Goal: Communication & Community: Connect with others

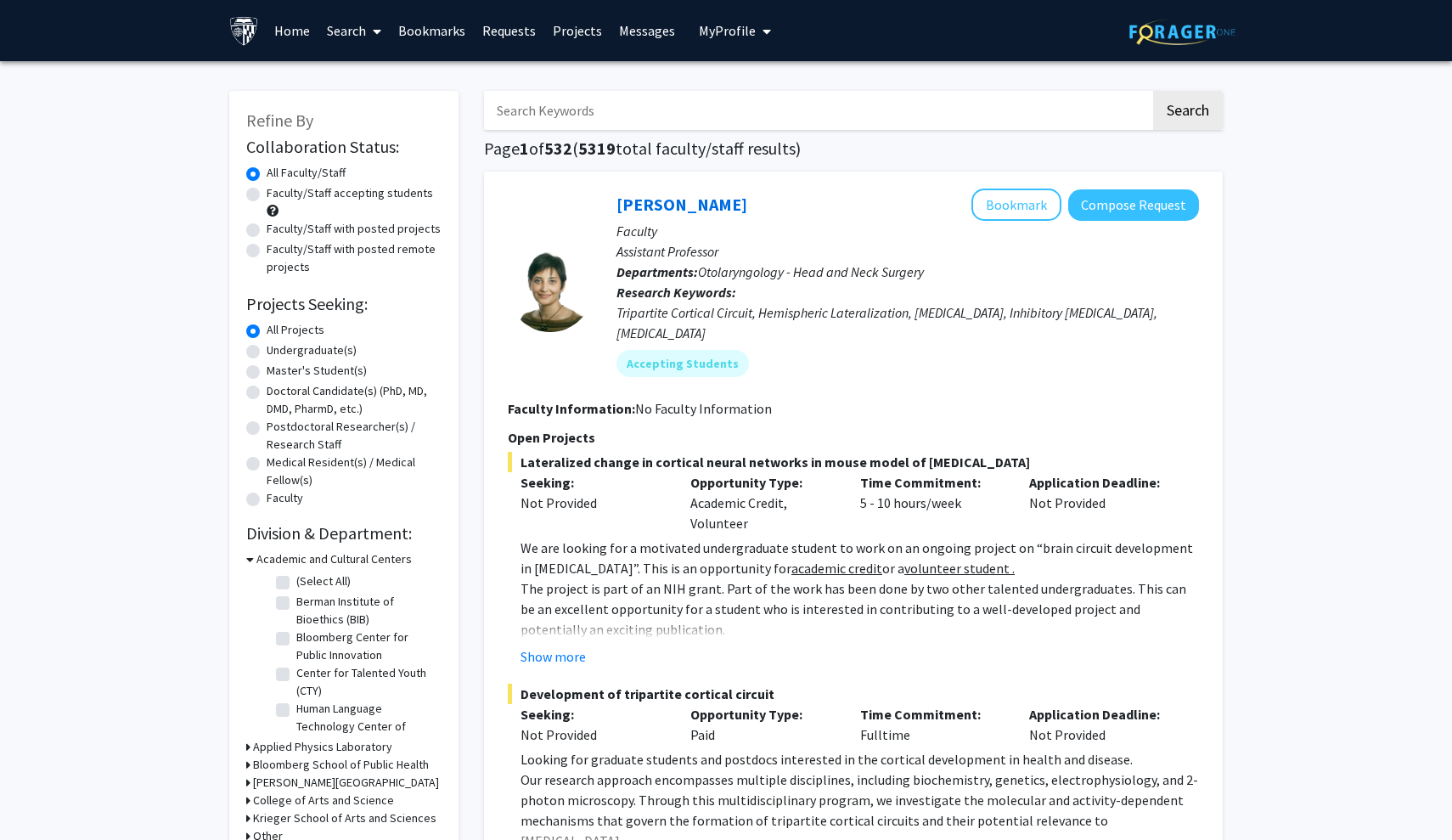
click at [428, 26] on link "Bookmarks" at bounding box center [431, 31] width 84 height 59
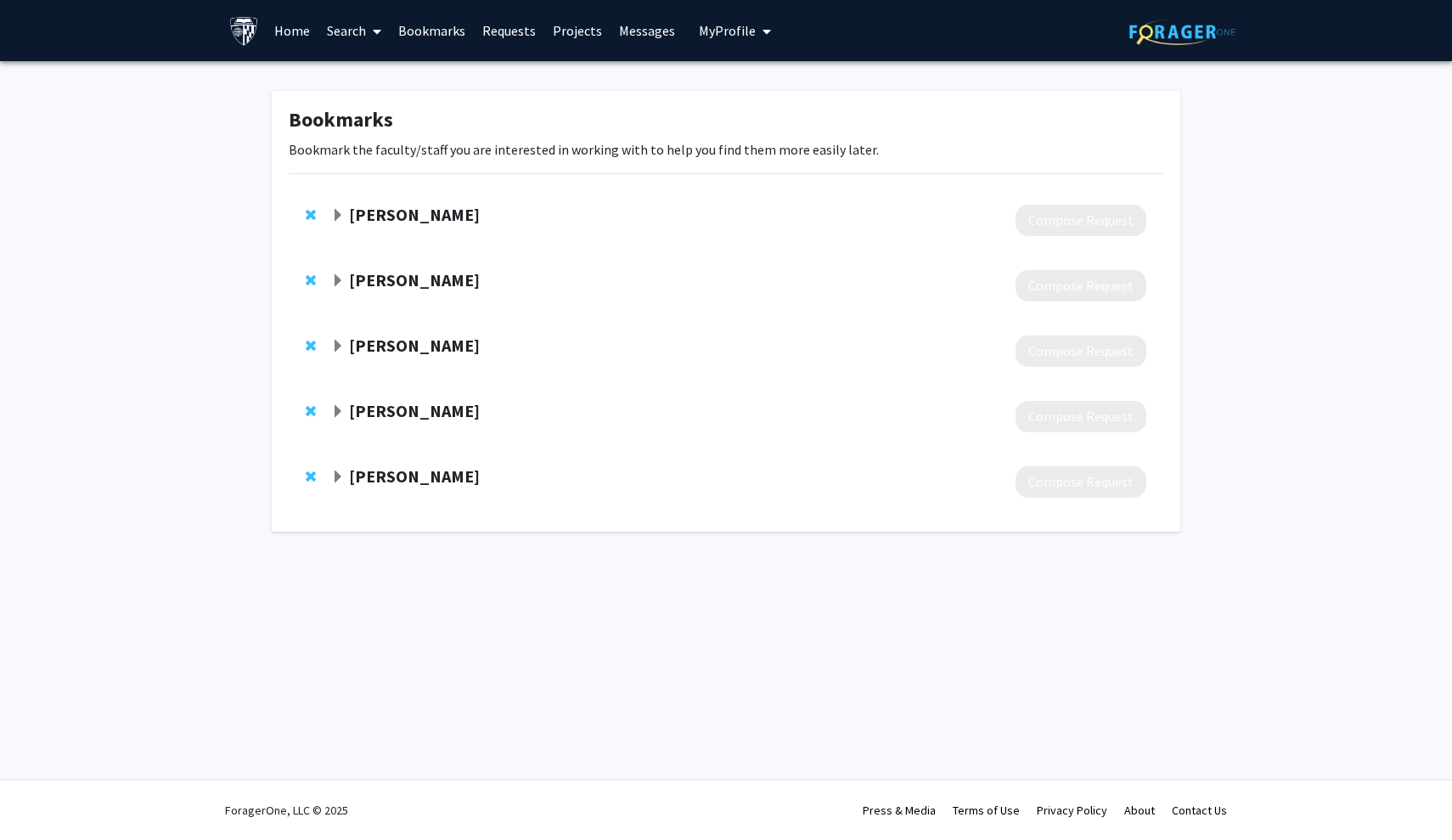
click at [326, 213] on div "[PERSON_NAME] Compose Request" at bounding box center [726, 220] width 874 height 66
click at [336, 215] on span "Expand Sachini Bandara Bookmark" at bounding box center [337, 215] width 14 height 14
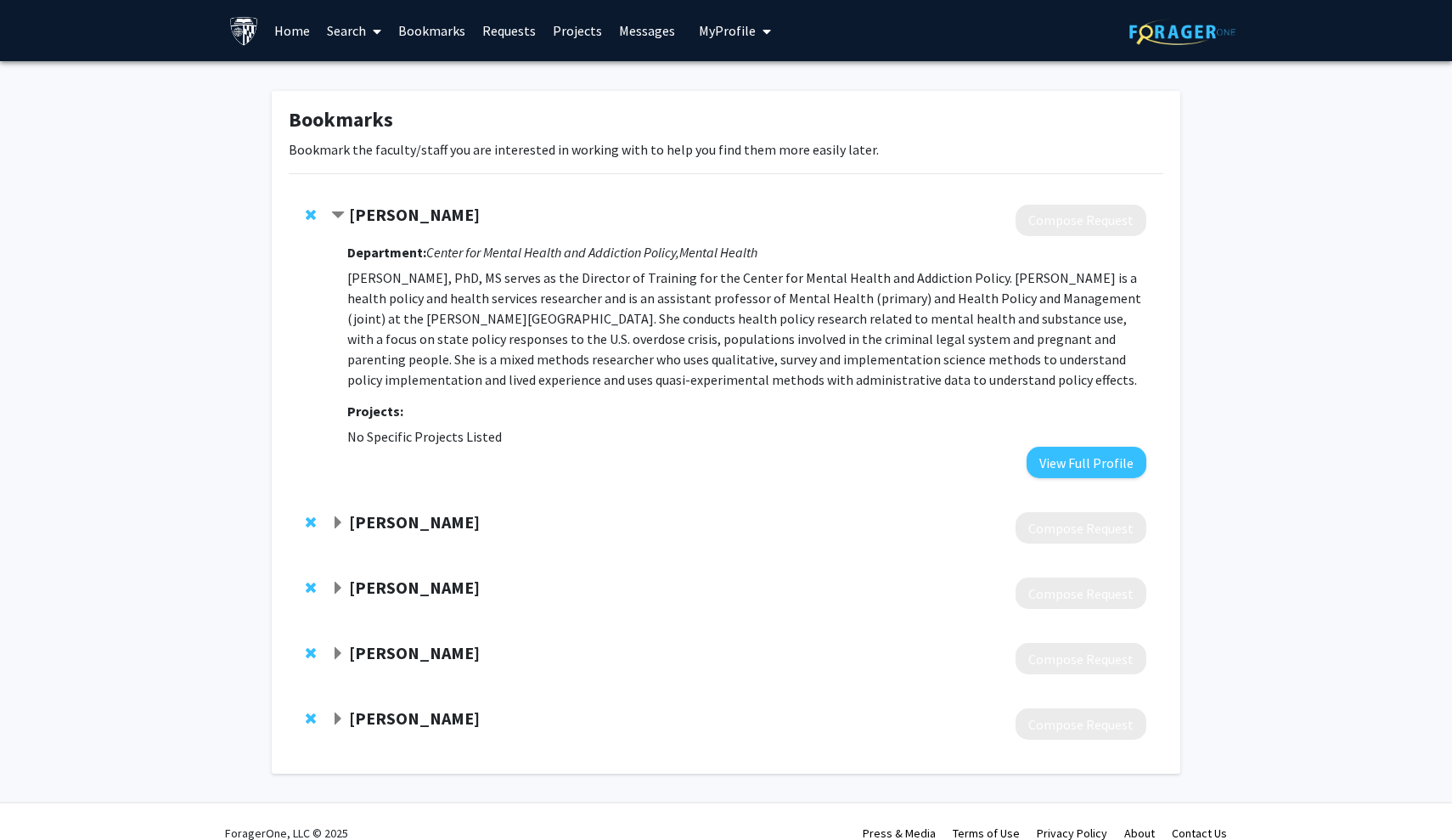
click at [635, 32] on link "Messages" at bounding box center [646, 31] width 73 height 59
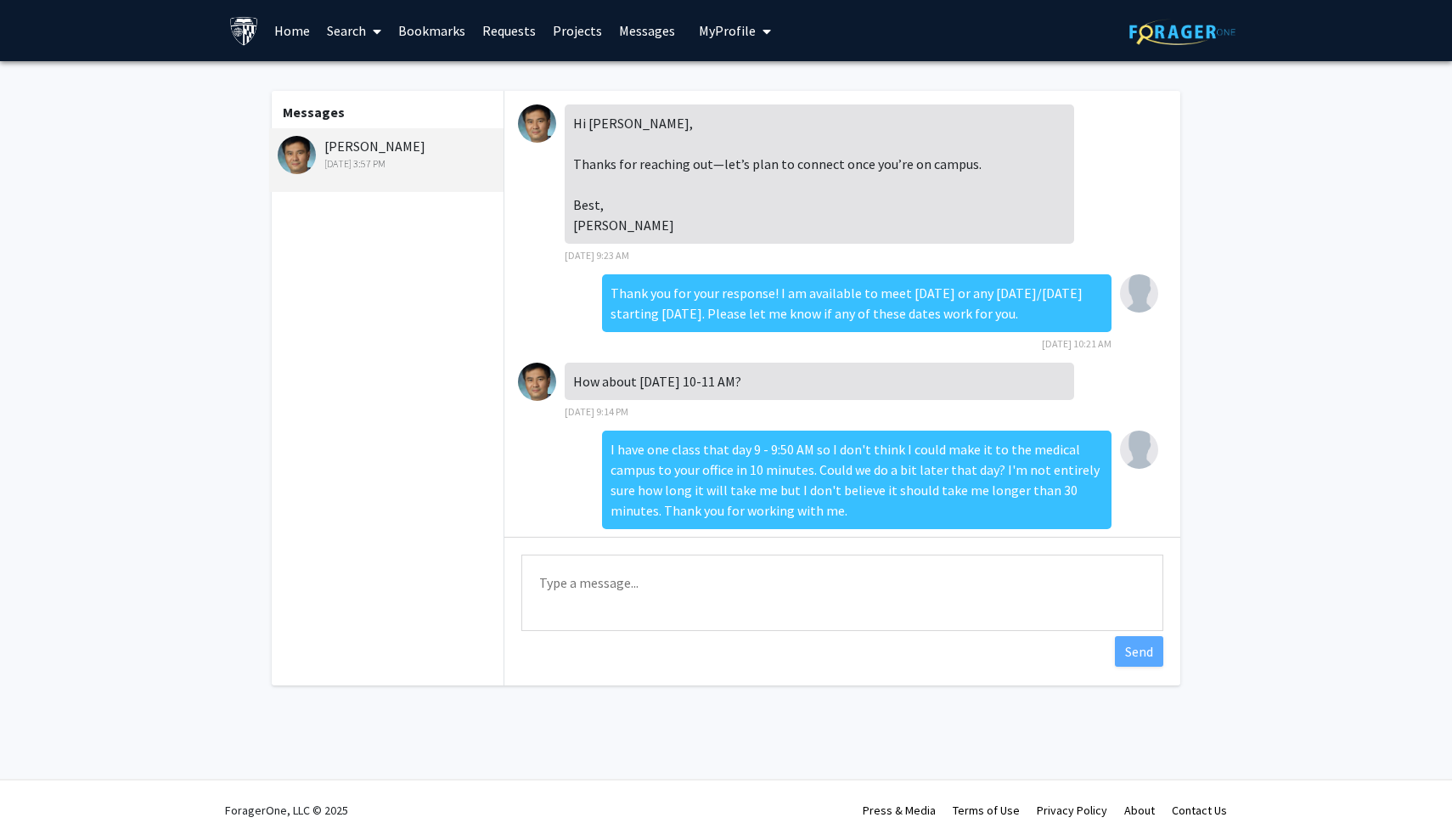
click at [629, 23] on link "Messages" at bounding box center [646, 31] width 73 height 59
click at [507, 35] on link "Requests" at bounding box center [509, 31] width 70 height 59
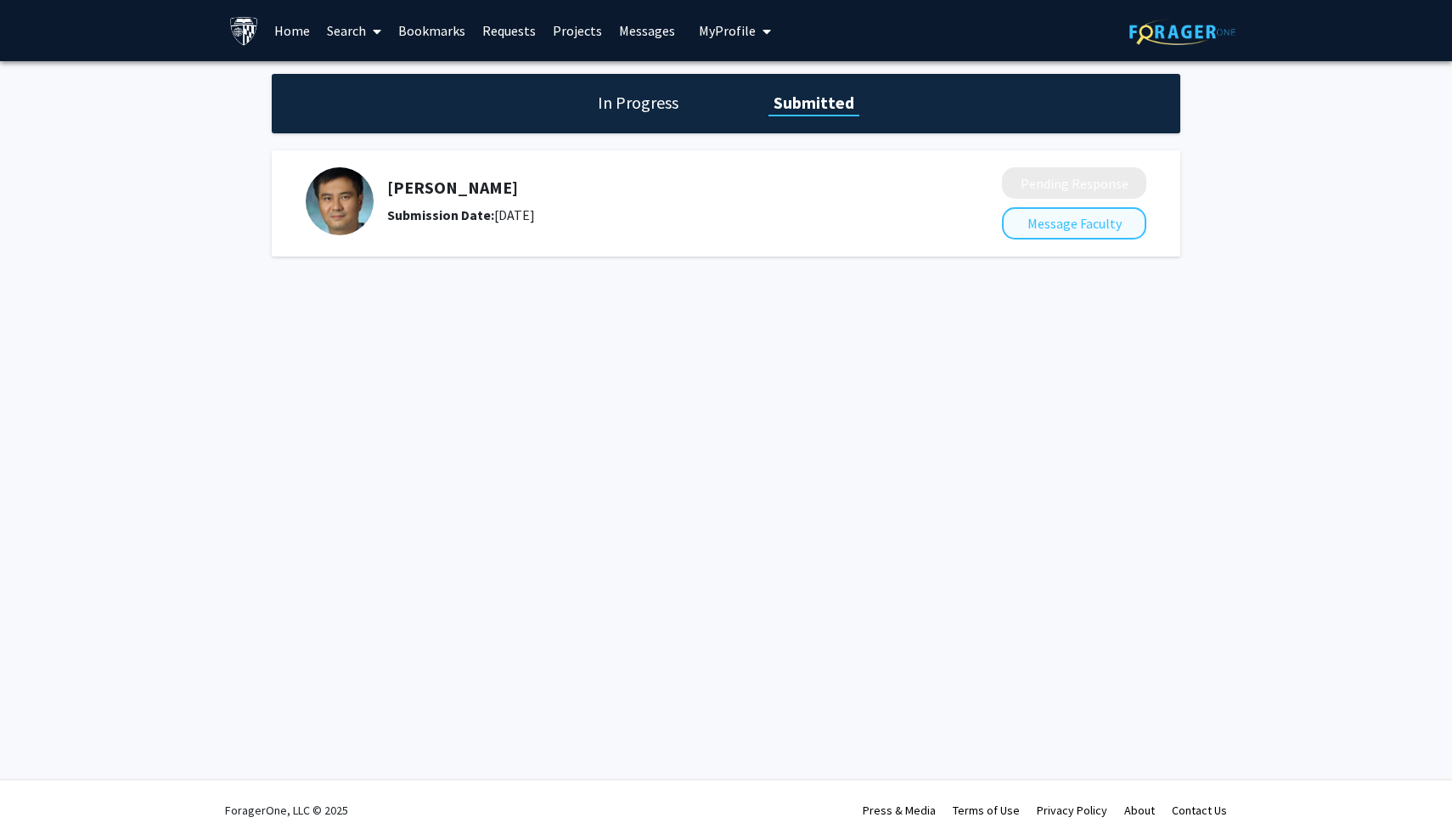
click at [1050, 231] on button "Message Faculty" at bounding box center [1073, 224] width 144 height 32
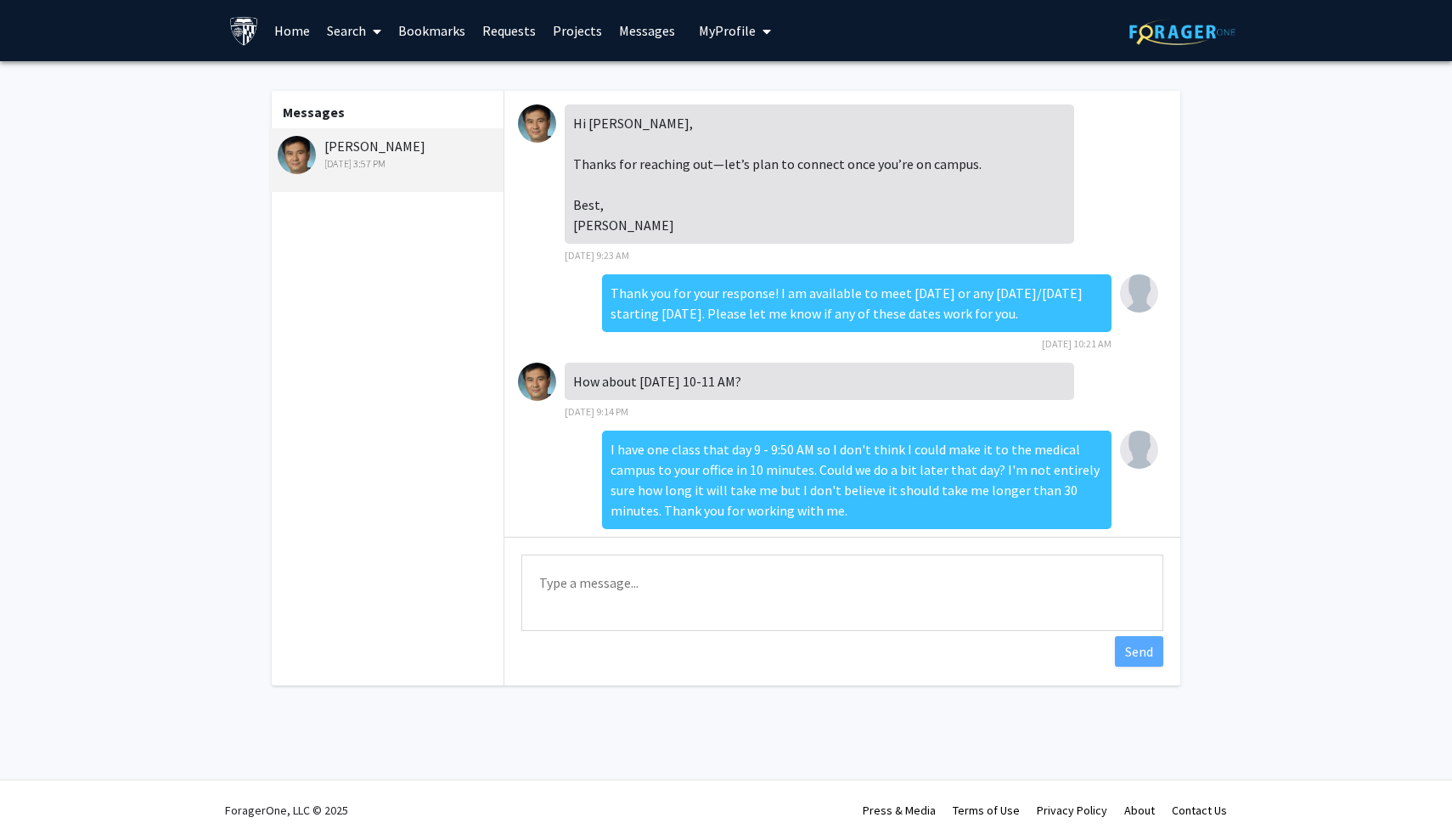
click at [448, 31] on link "Bookmarks" at bounding box center [431, 31] width 84 height 59
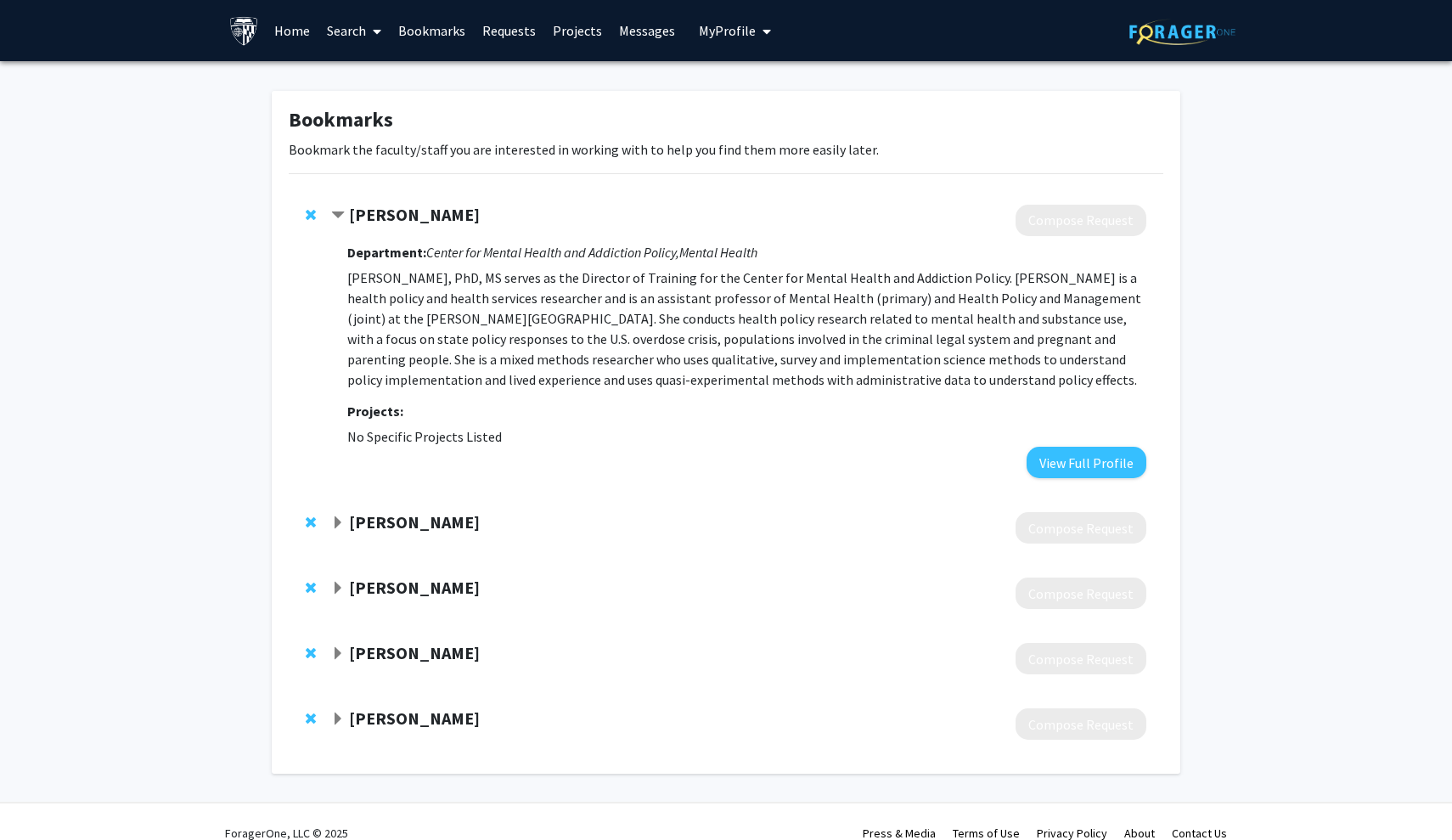
click at [516, 34] on link "Requests" at bounding box center [509, 31] width 70 height 59
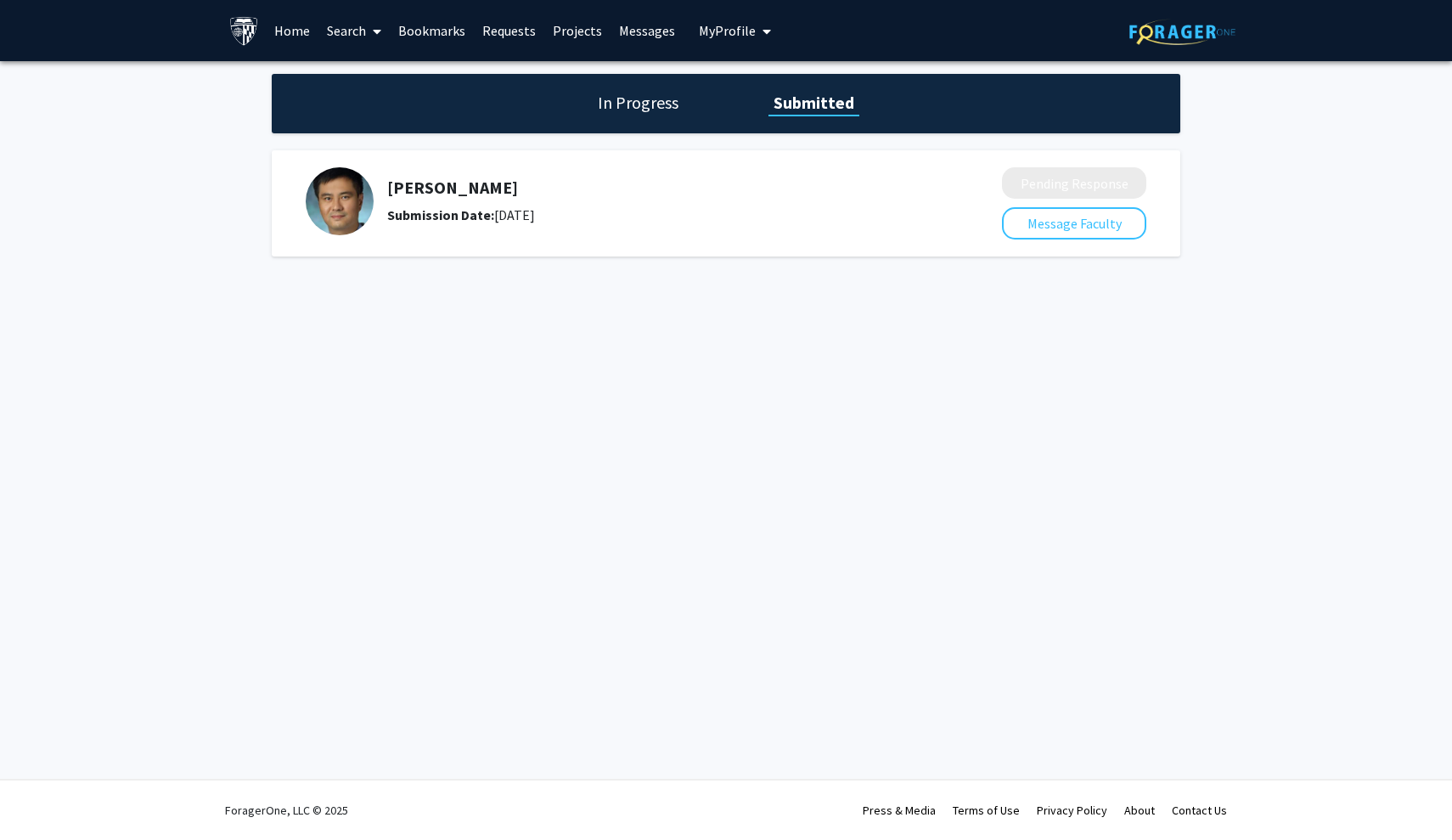
click at [625, 98] on h1 "In Progress" at bounding box center [637, 103] width 91 height 23
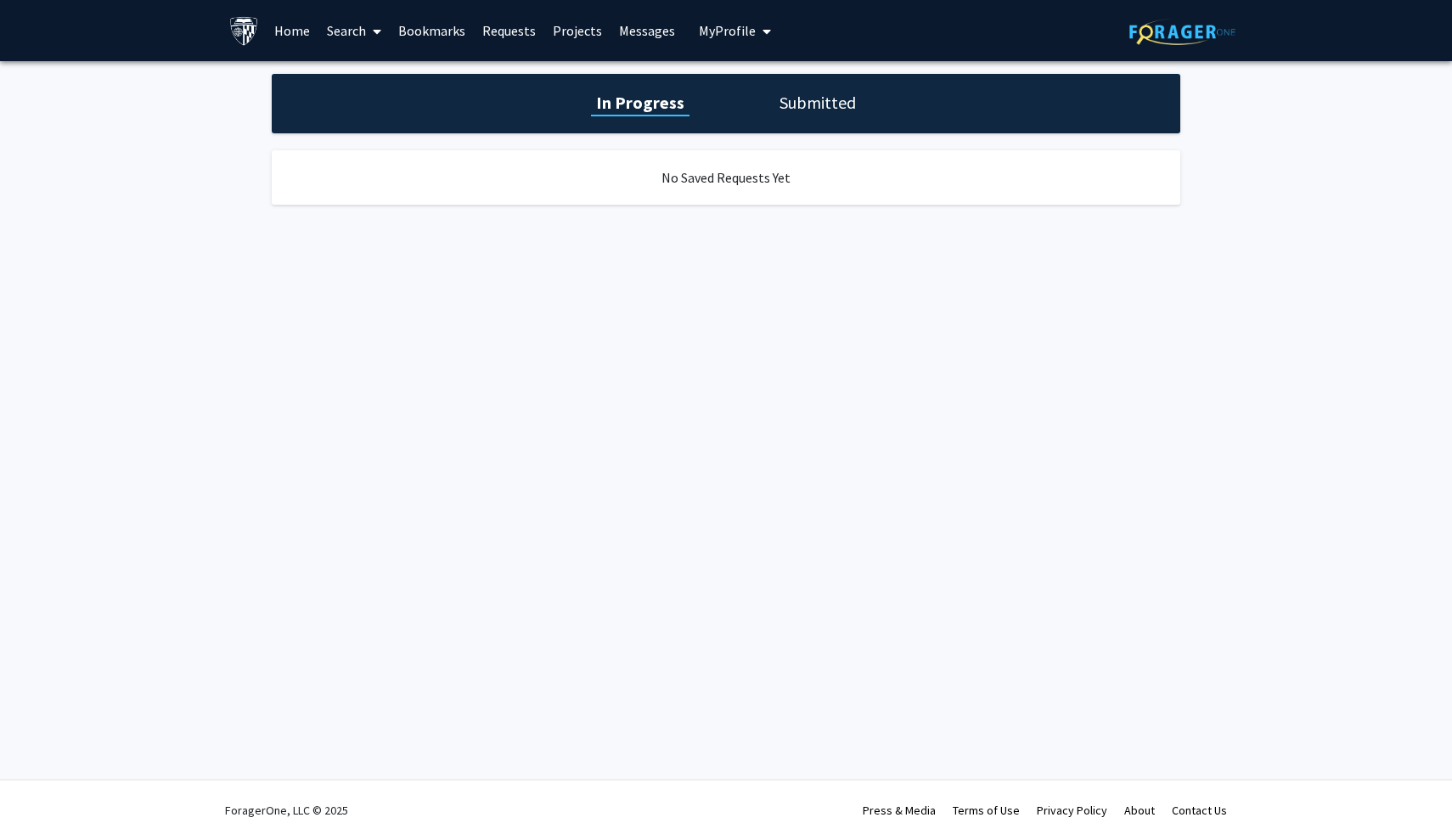
click at [803, 123] on div "In Progress Submitted" at bounding box center [726, 104] width 909 height 59
click at [794, 108] on h1 "Submitted" at bounding box center [817, 103] width 87 height 23
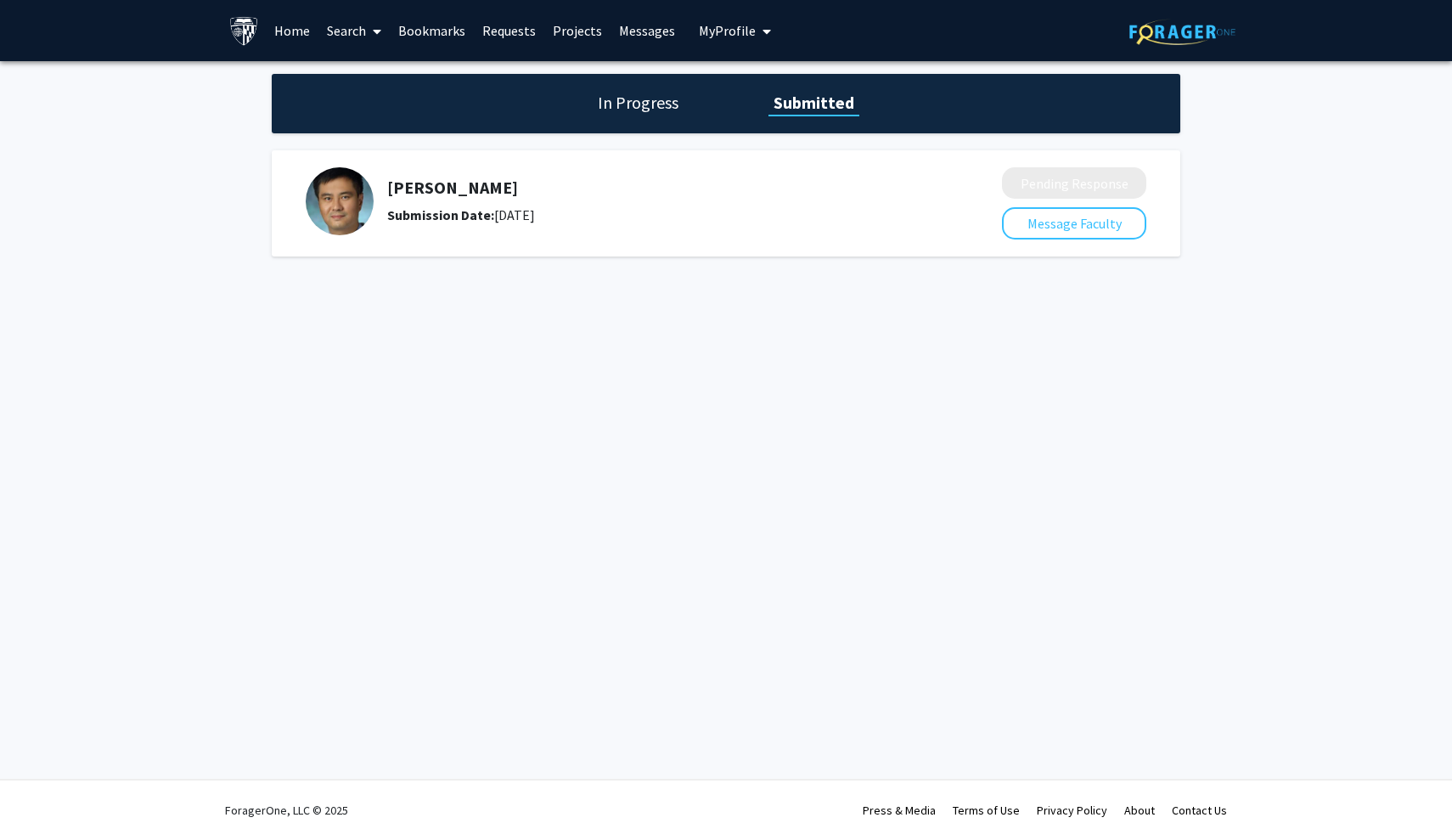
click at [433, 186] on h5 "[PERSON_NAME]" at bounding box center [649, 187] width 525 height 21
click at [343, 219] on img at bounding box center [339, 201] width 68 height 68
click at [582, 37] on link "Projects" at bounding box center [577, 31] width 66 height 59
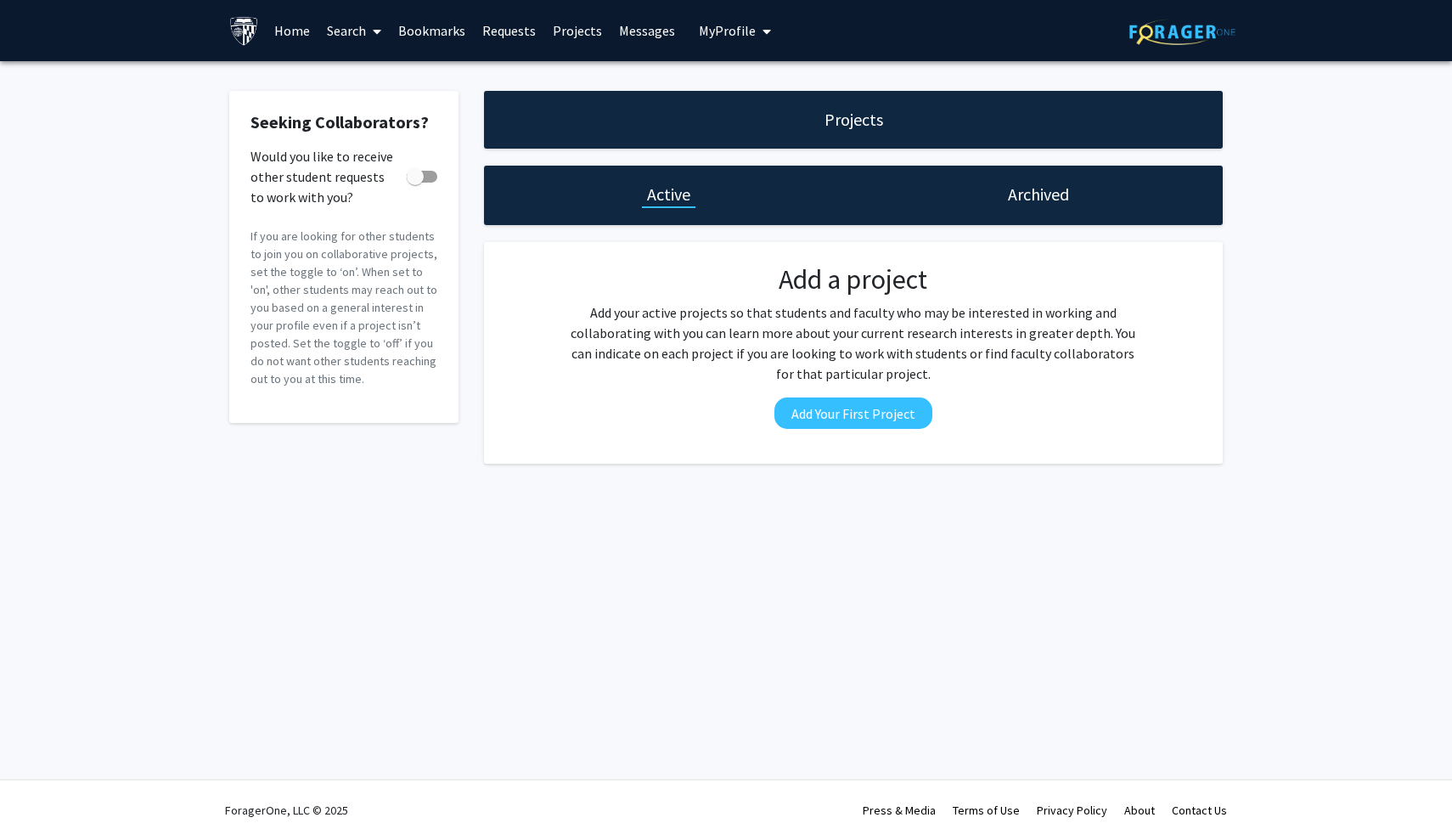
click at [630, 33] on link "Messages" at bounding box center [646, 31] width 73 height 59
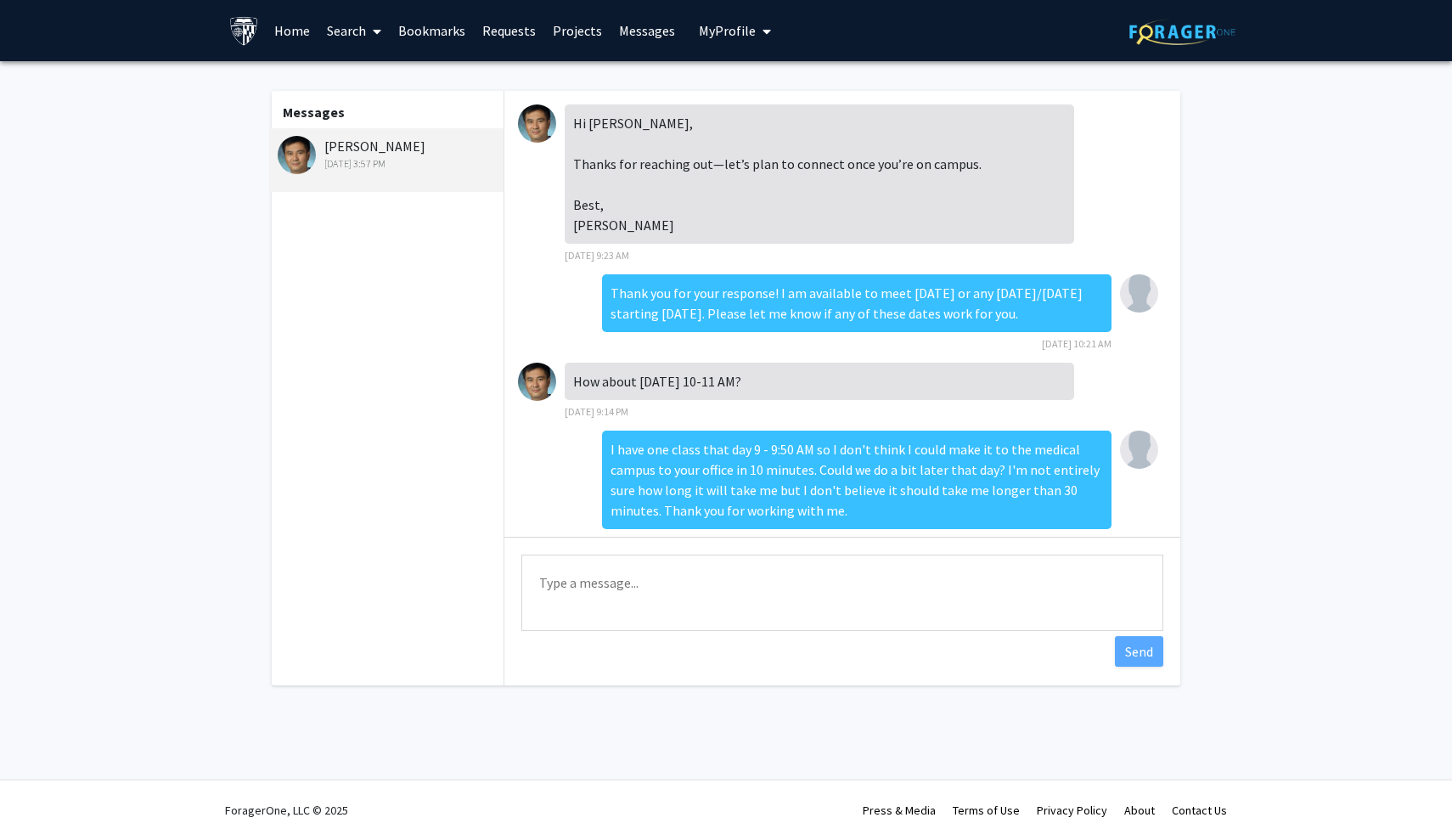
scroll to position [593, 0]
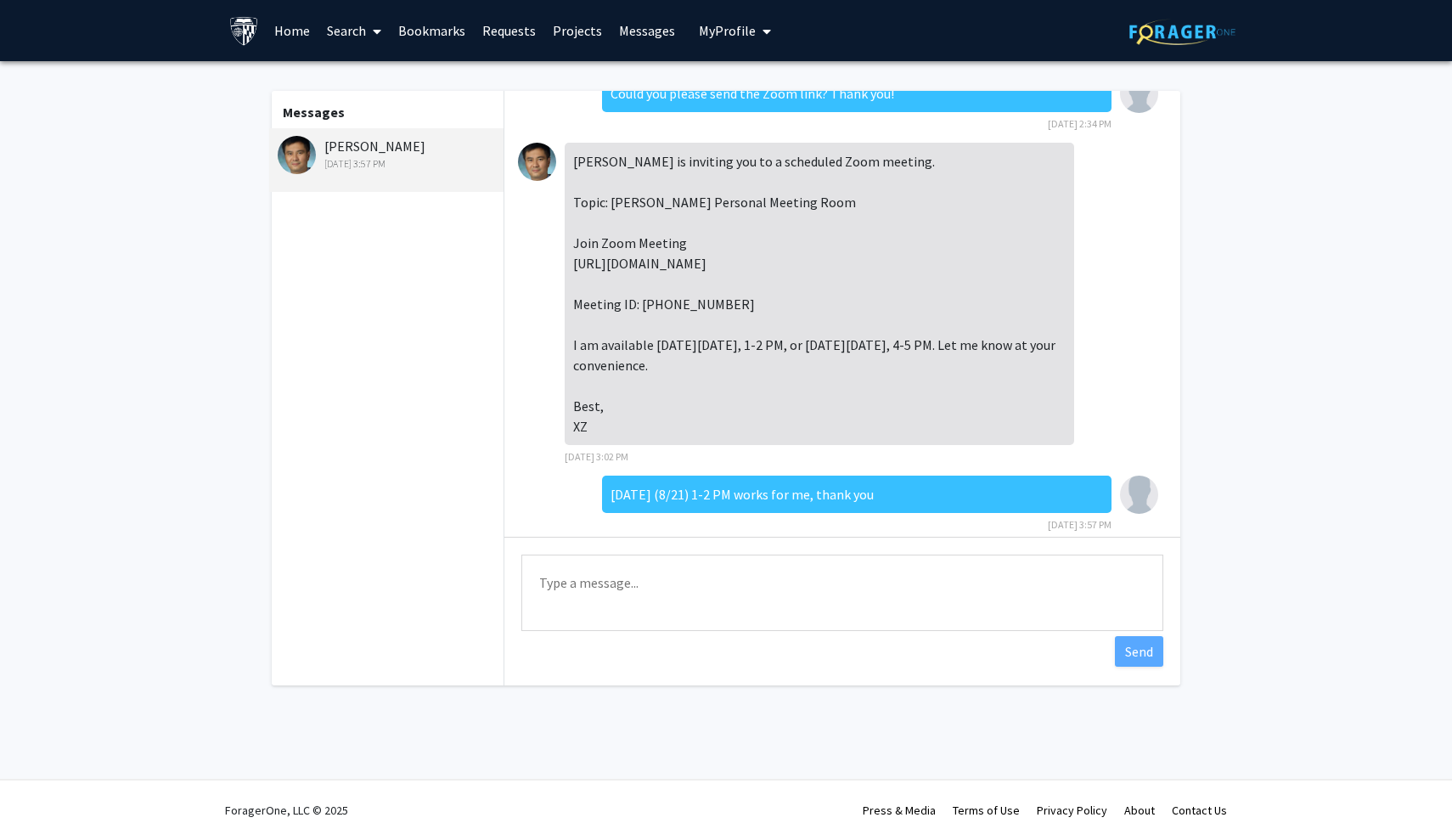
click at [735, 37] on span "My Profile" at bounding box center [726, 30] width 57 height 17
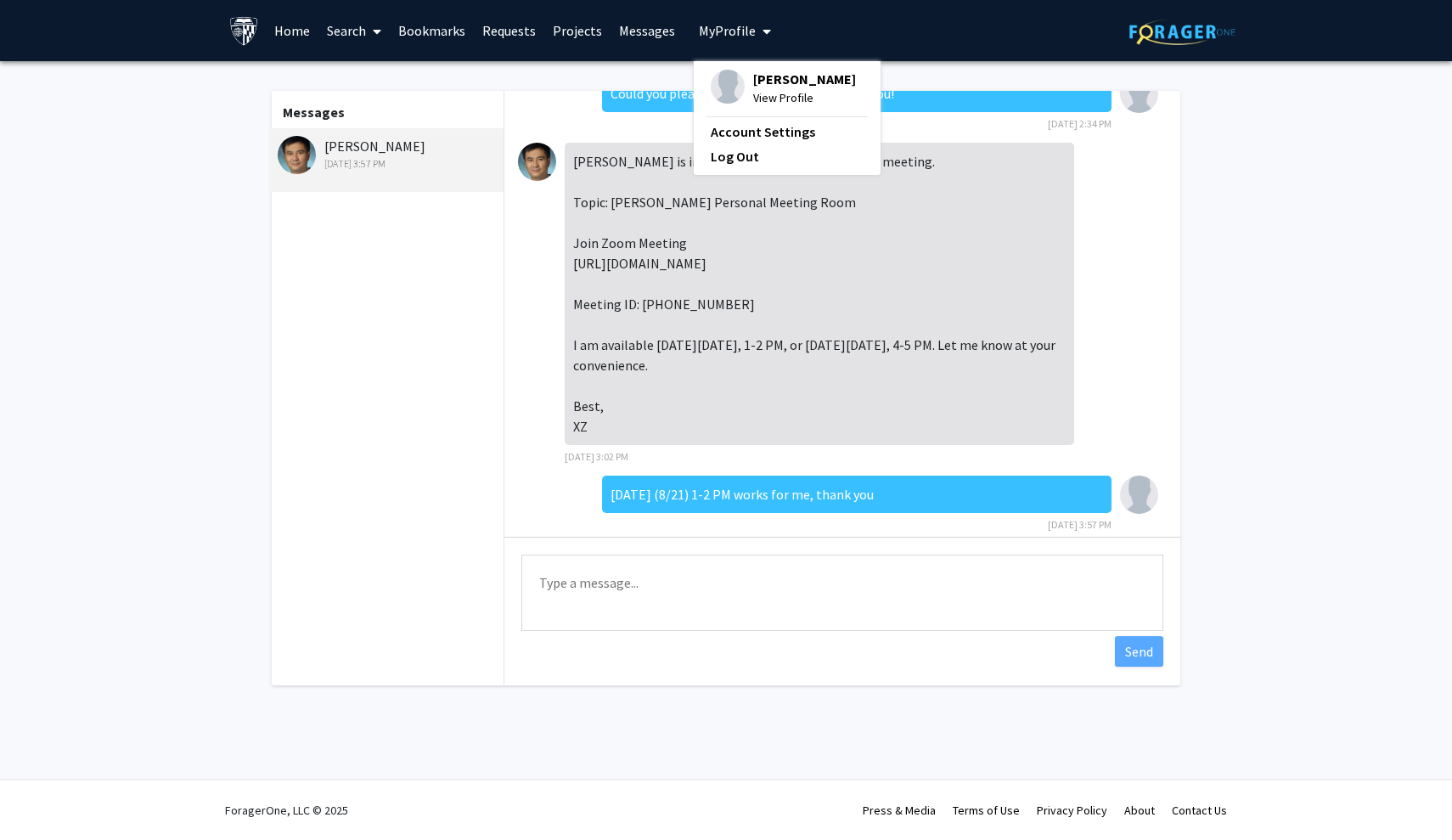
click at [735, 37] on span "My Profile" at bounding box center [726, 30] width 57 height 17
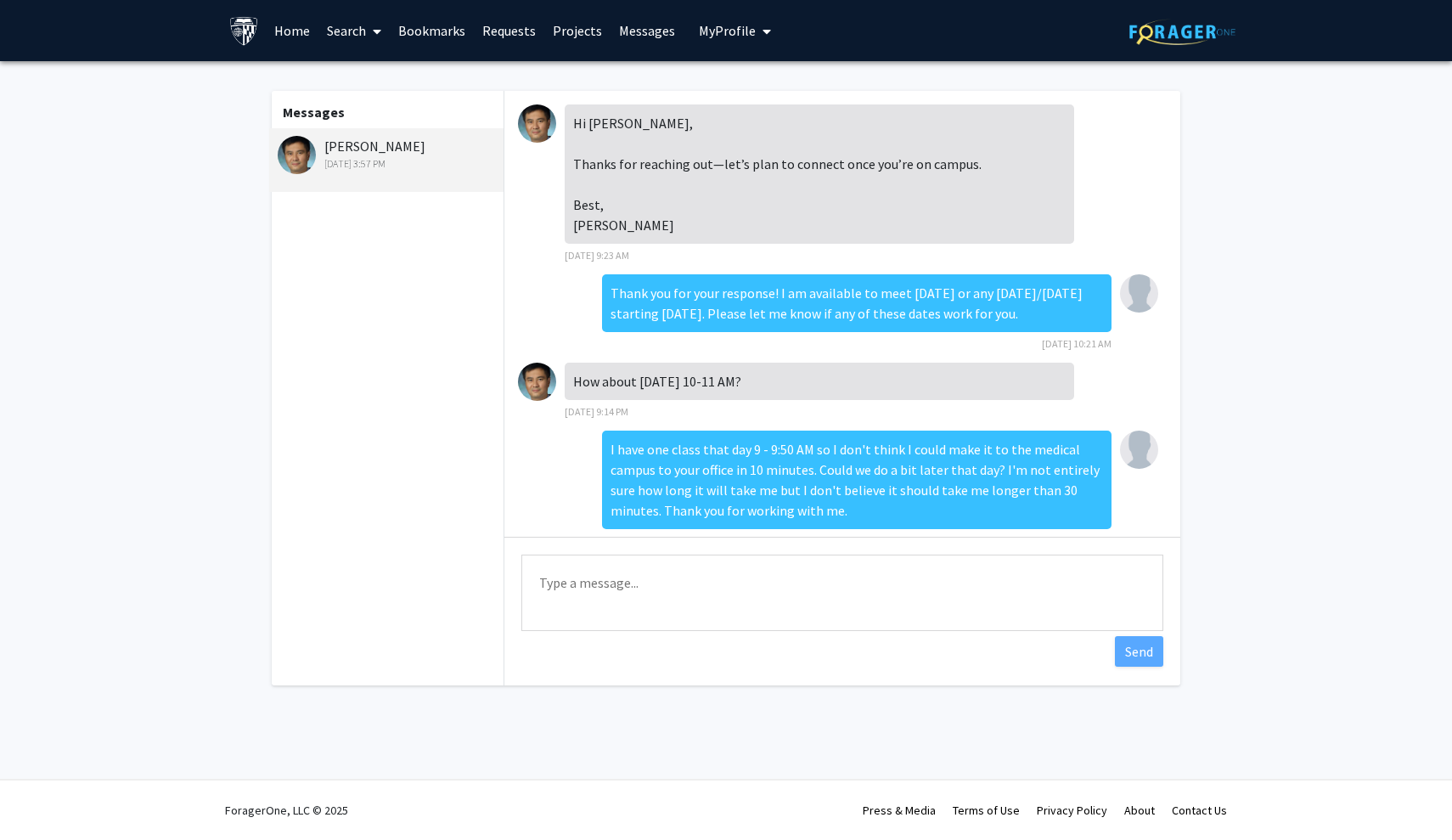
scroll to position [0, 0]
click at [361, 33] on link "Search" at bounding box center [353, 31] width 71 height 59
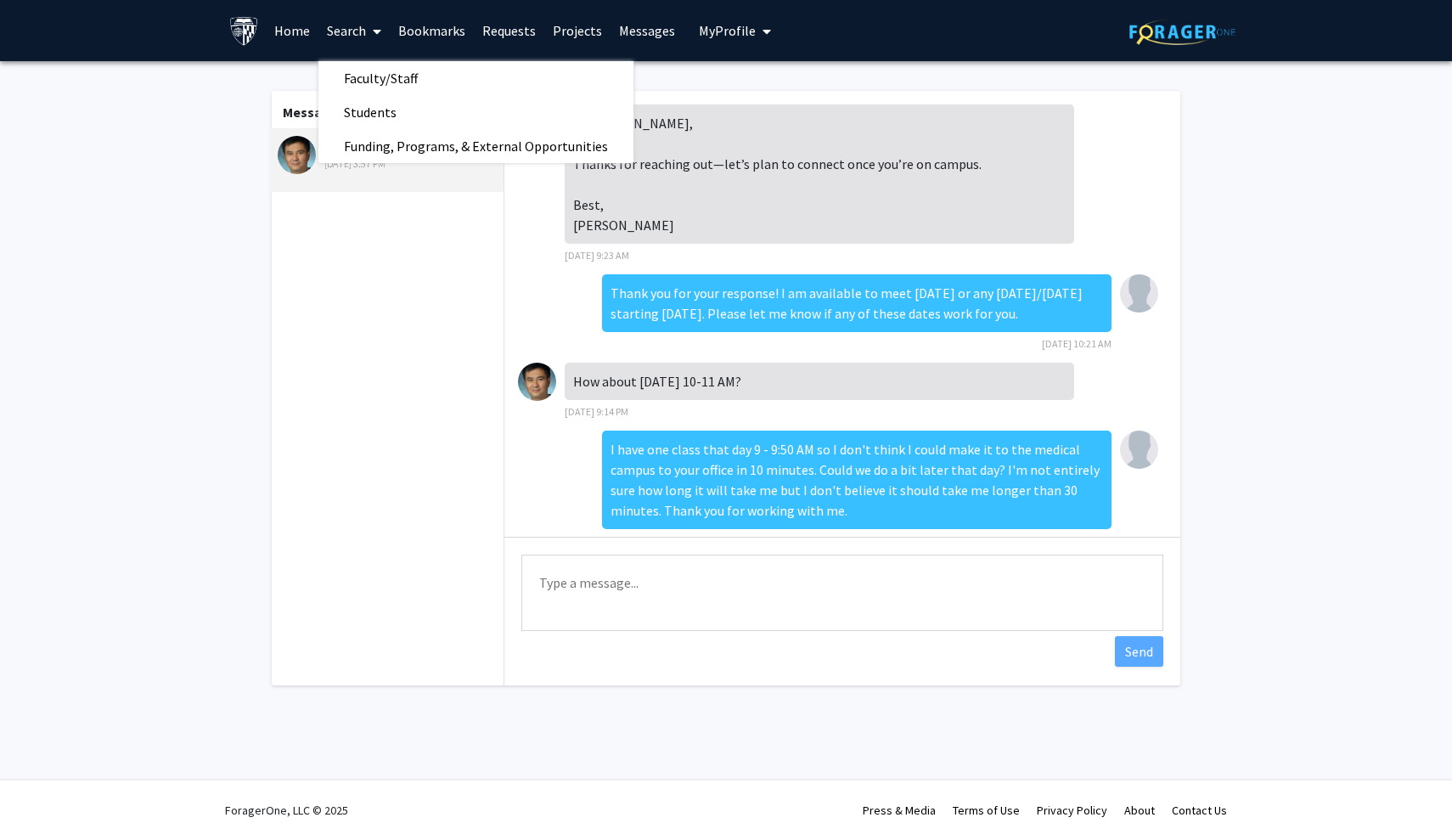
click at [362, 31] on link "Search" at bounding box center [353, 31] width 71 height 59
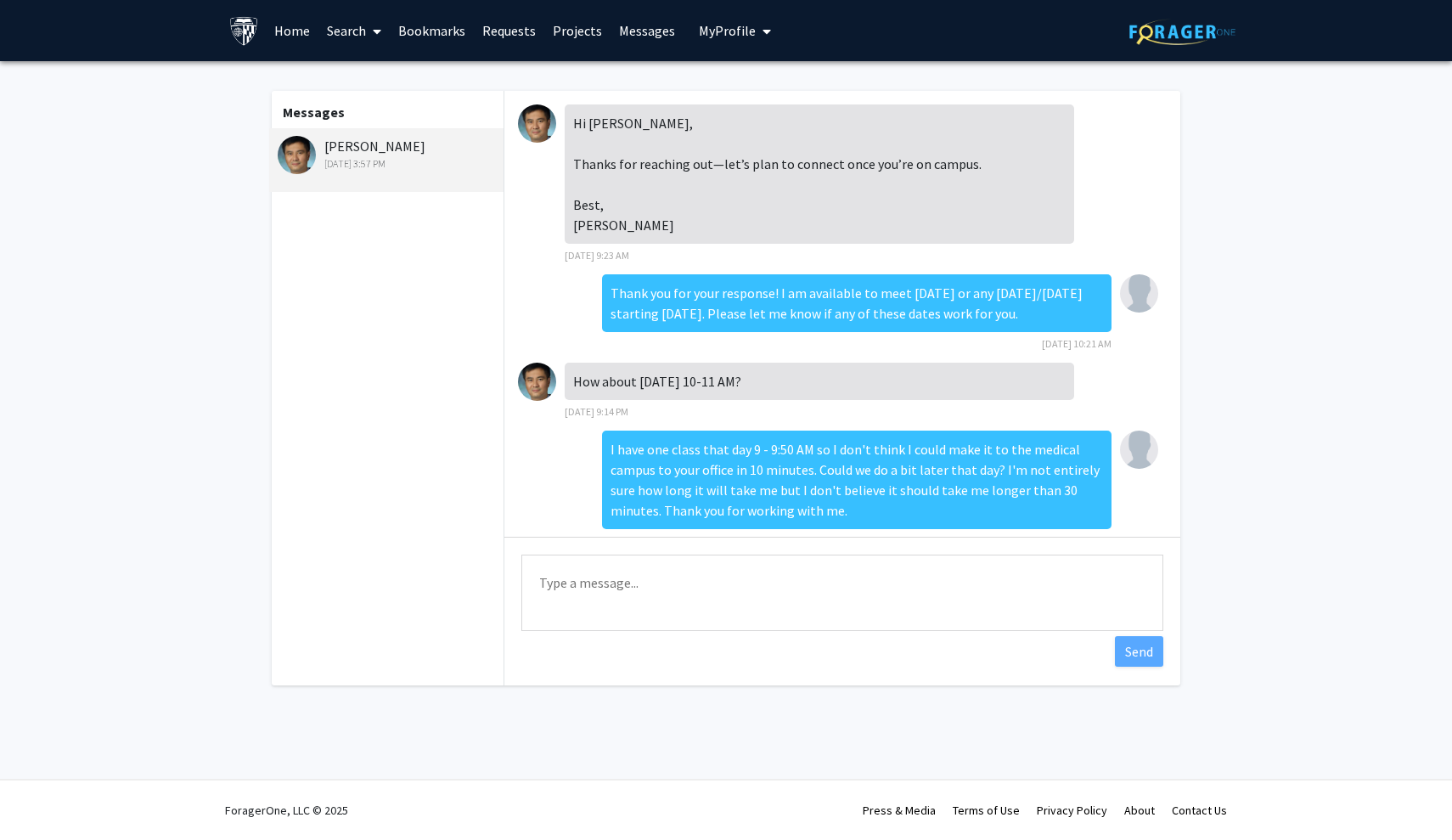
click at [490, 26] on link "Requests" at bounding box center [509, 31] width 70 height 59
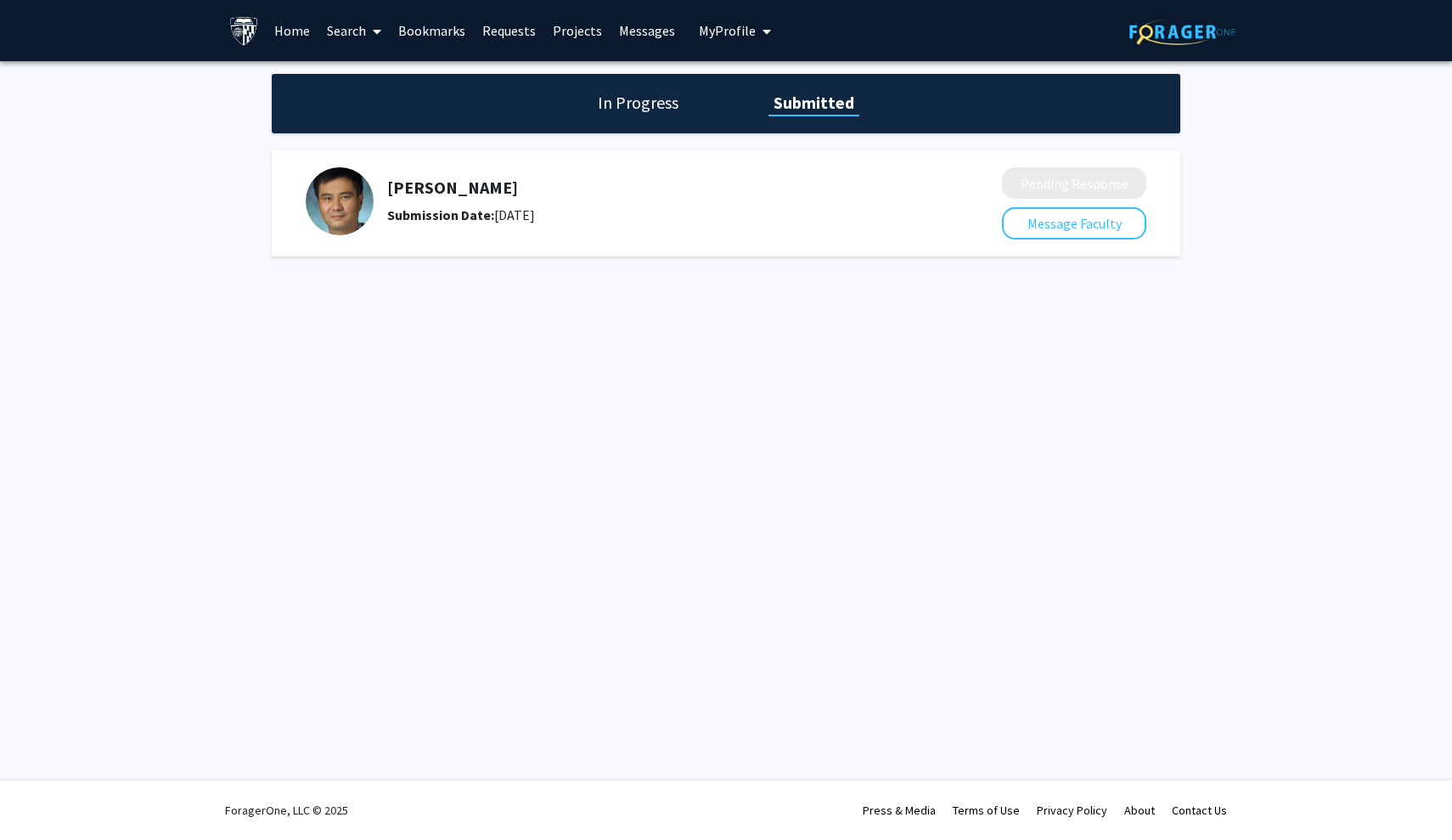
click at [619, 105] on h1 "In Progress" at bounding box center [637, 103] width 91 height 23
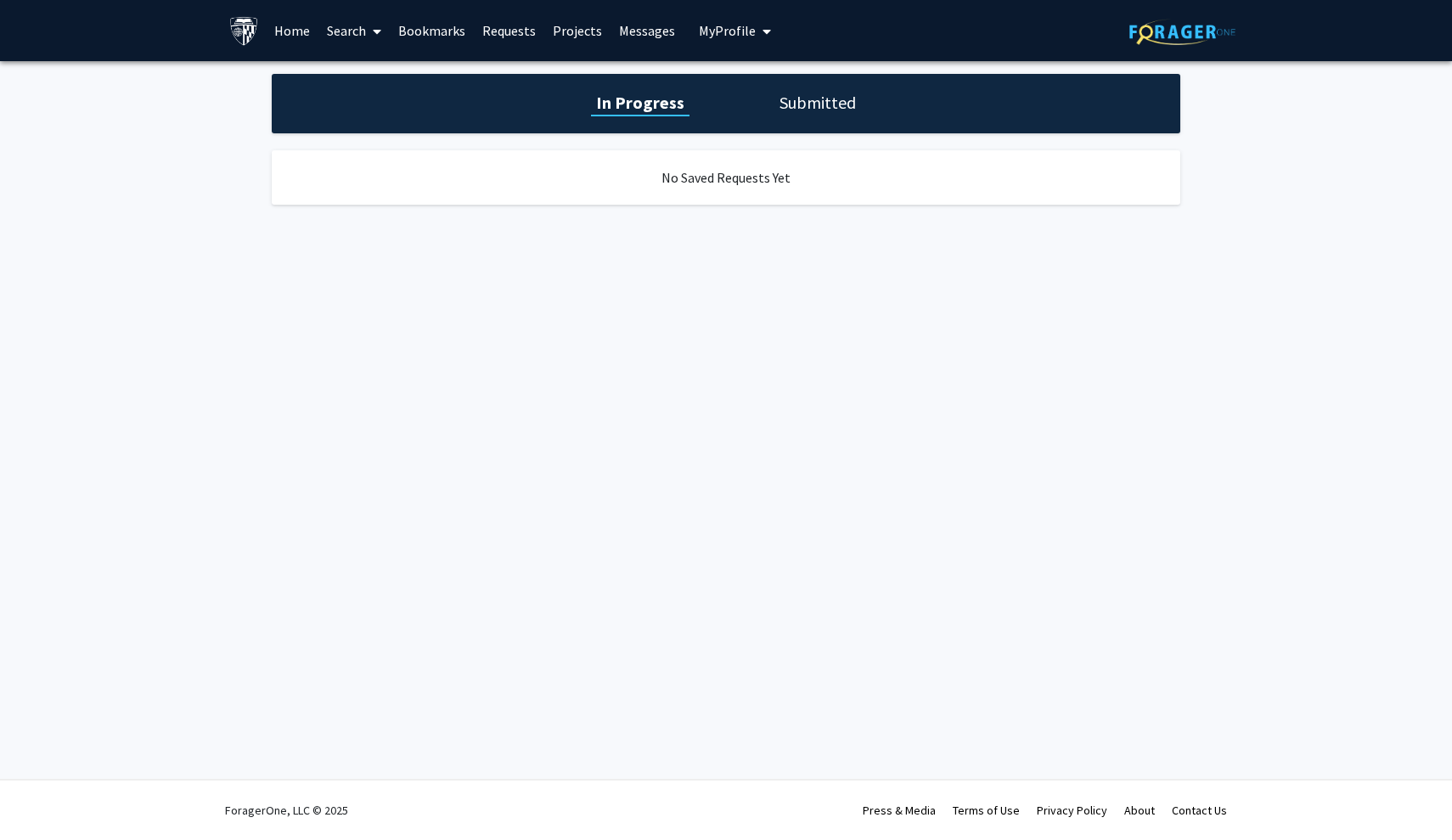
click at [783, 114] on h1 "Submitted" at bounding box center [817, 103] width 87 height 23
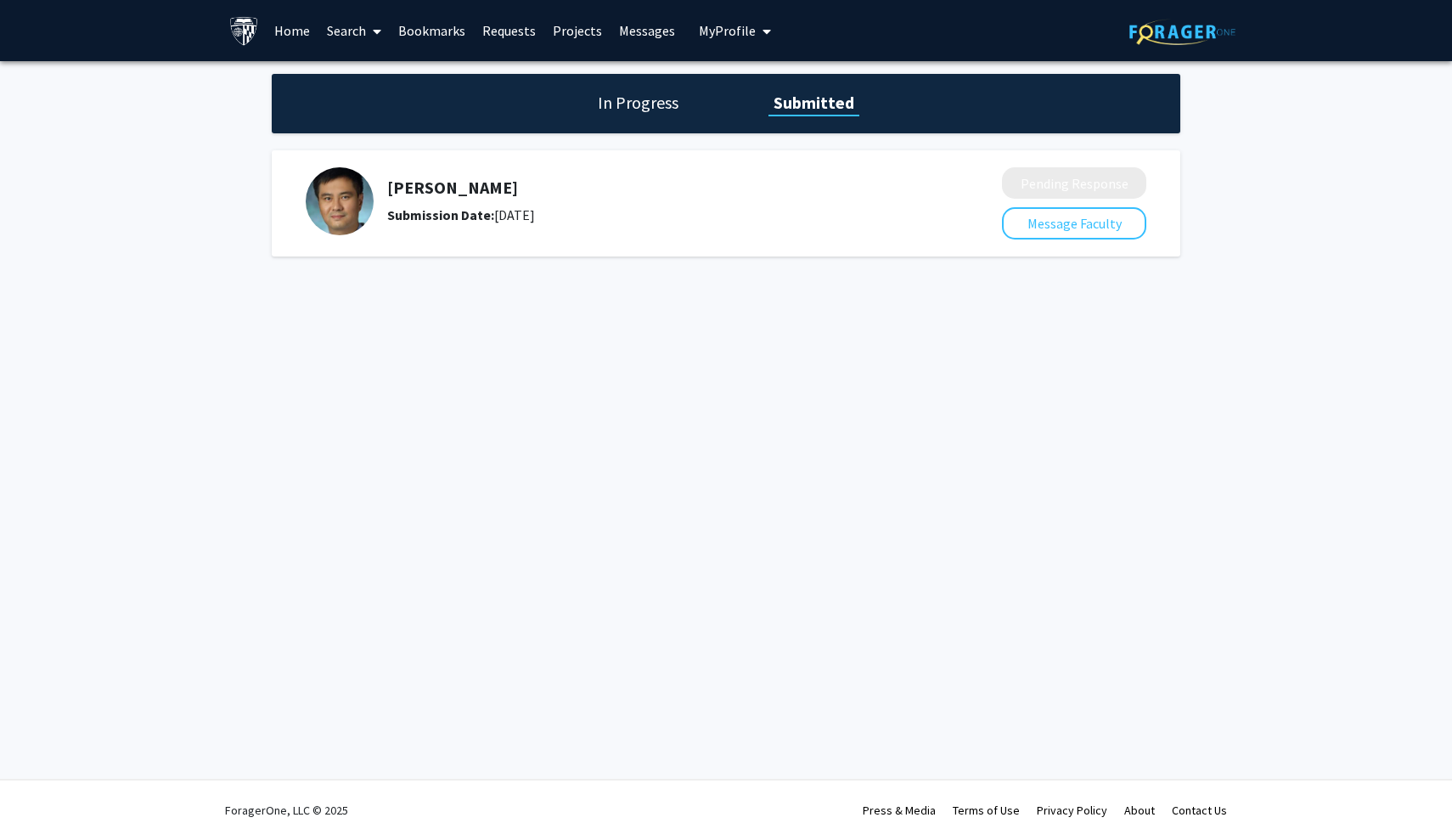
click at [616, 33] on link "Messages" at bounding box center [646, 31] width 73 height 59
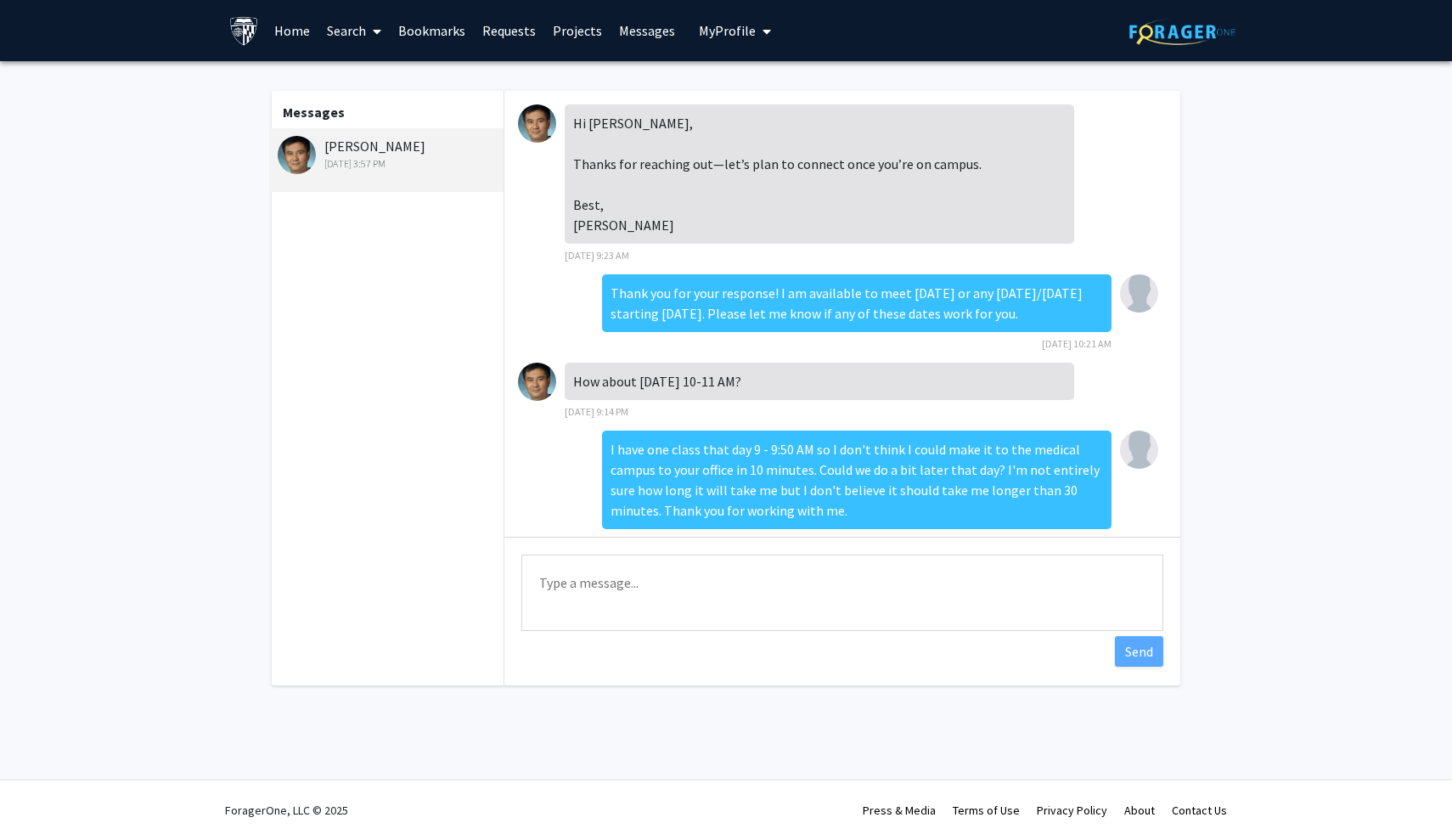
click at [434, 29] on link "Bookmarks" at bounding box center [431, 31] width 84 height 59
